Goal: Transaction & Acquisition: Obtain resource

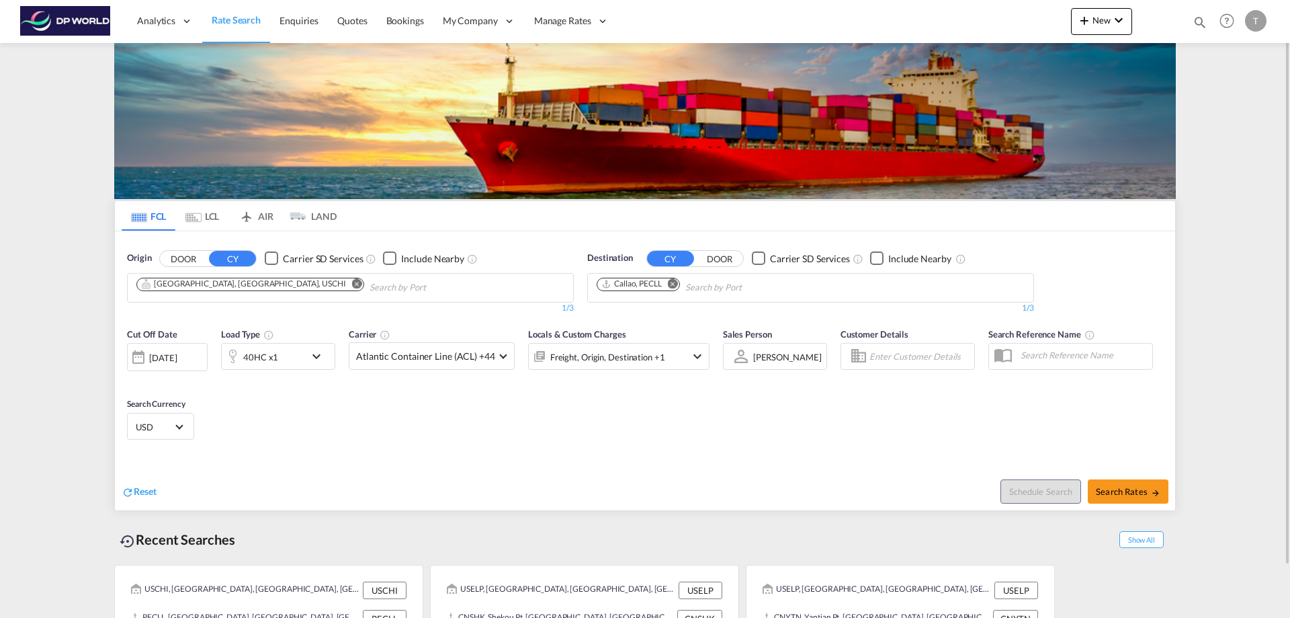
click at [673, 283] on md-icon "Remove" at bounding box center [673, 283] width 10 height 10
click at [654, 286] on input "Chips input." at bounding box center [661, 288] width 128 height 22
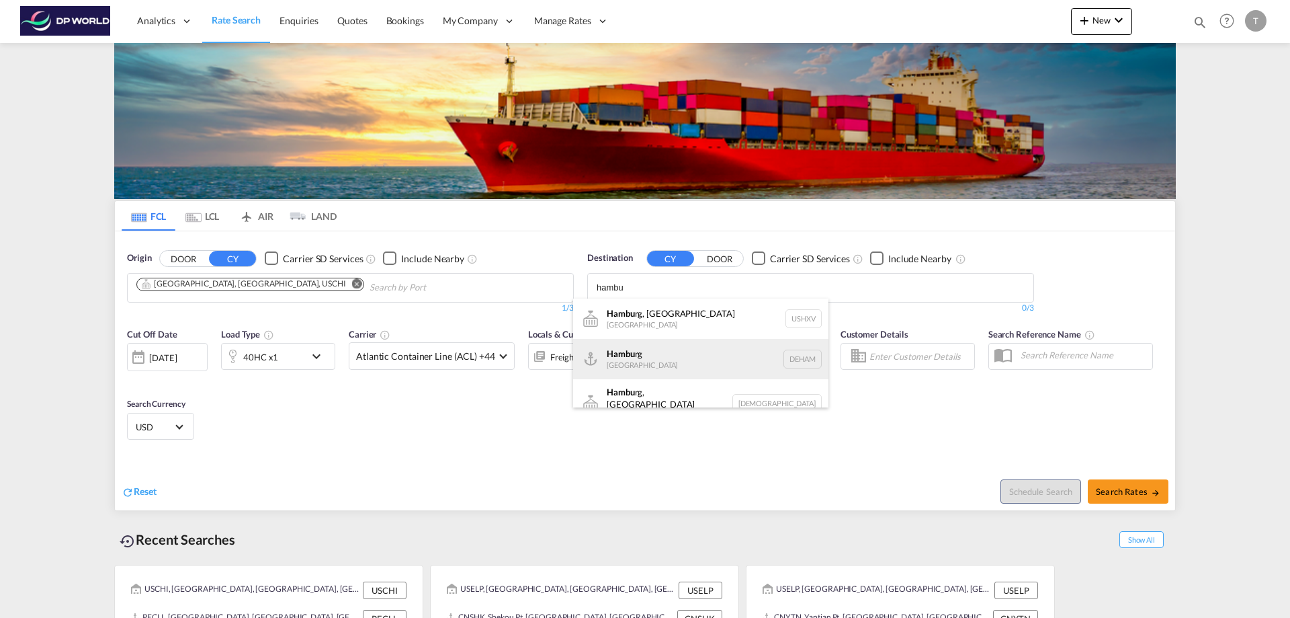
type input "hambu"
click at [639, 367] on div "Hambu rg [GEOGRAPHIC_DATA] [GEOGRAPHIC_DATA]" at bounding box center [700, 359] width 255 height 40
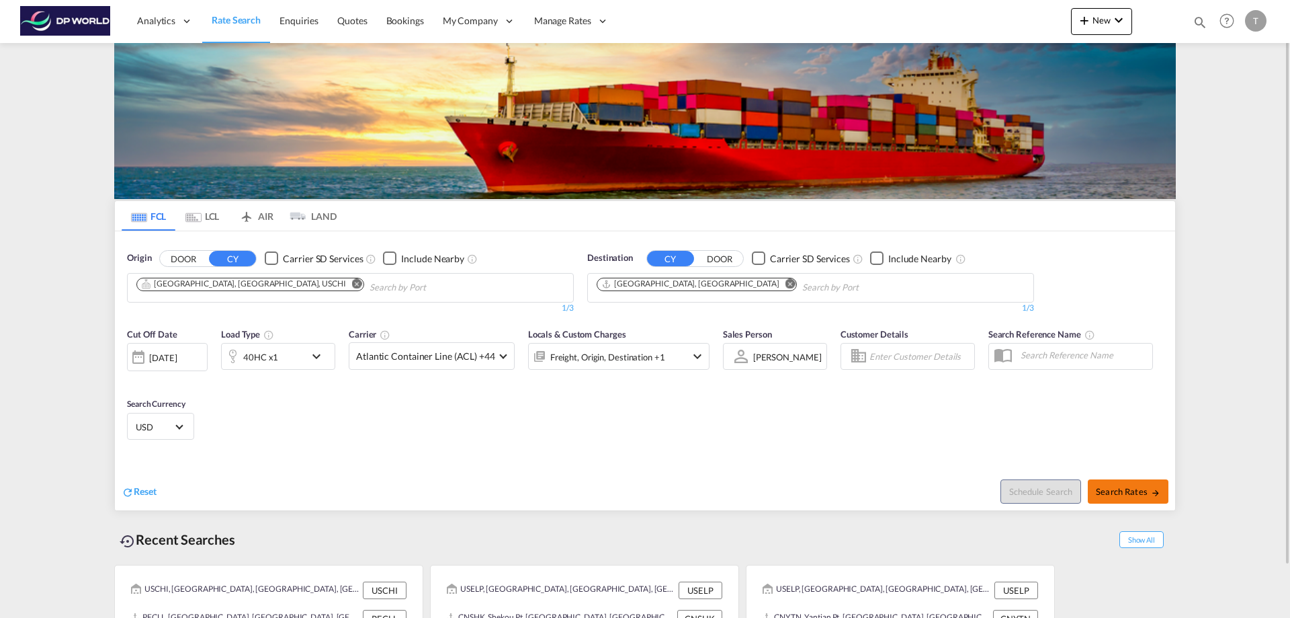
click at [1122, 492] on span "Search Rates" at bounding box center [1128, 491] width 65 height 11
type input "USCHI to DEHAM / [DATE]"
